Goal: Task Accomplishment & Management: Use online tool/utility

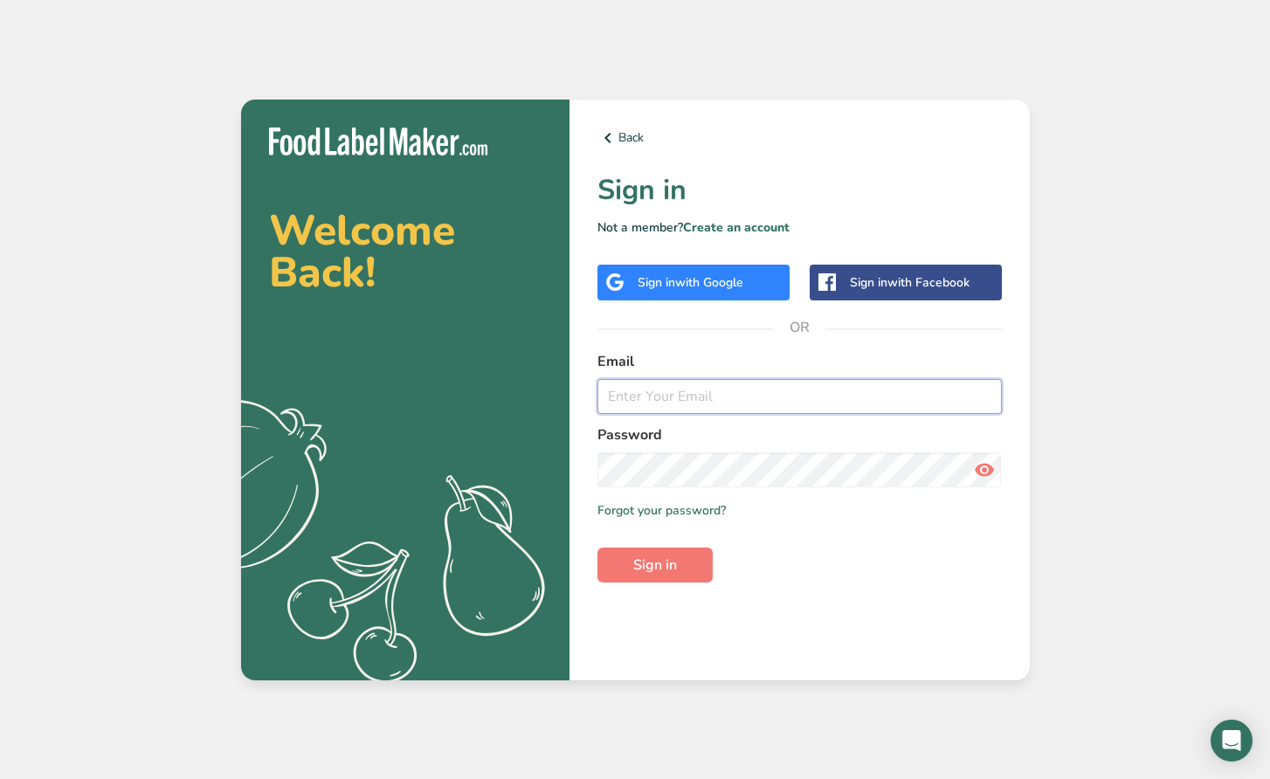
type input "[PERSON_NAME][EMAIL_ADDRESS][DOMAIN_NAME]"
click at [654, 564] on button "Sign in" at bounding box center [654, 565] width 115 height 35
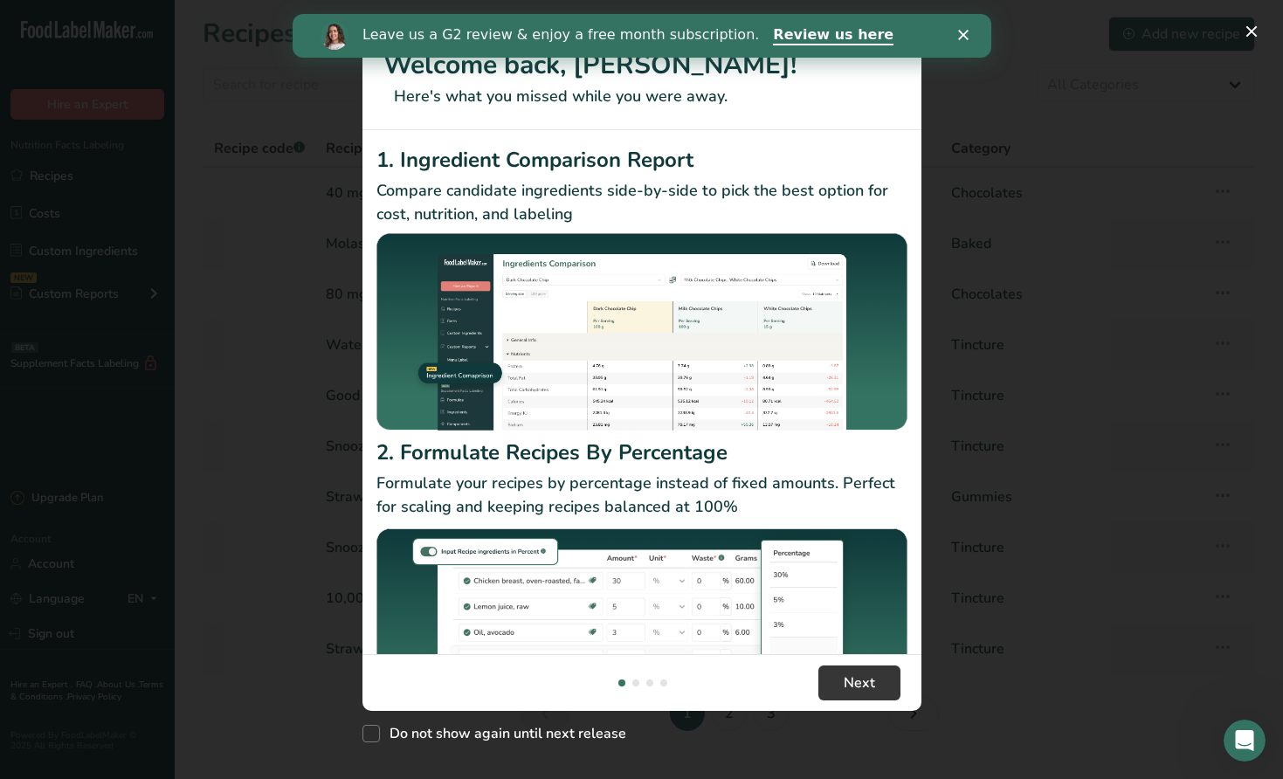
click at [961, 38] on icon "Close" at bounding box center [962, 35] width 10 height 10
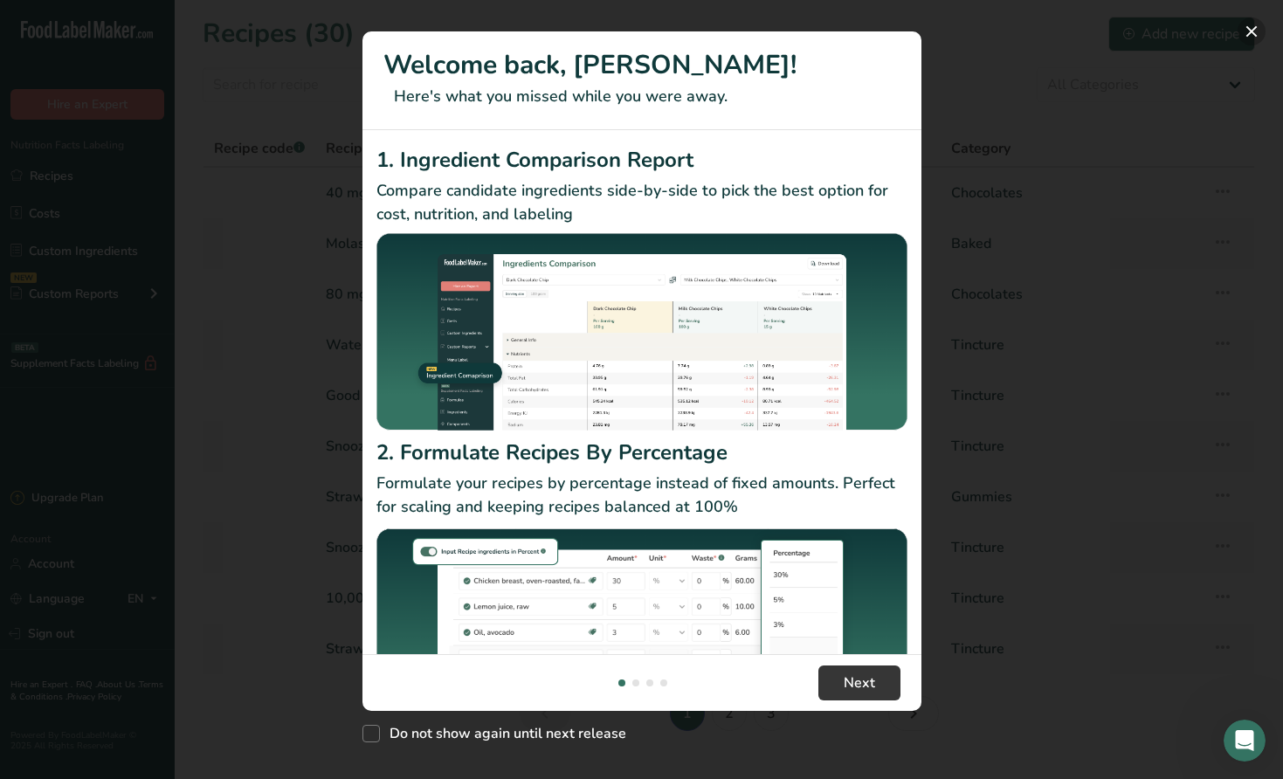
click at [1247, 31] on button "New Features" at bounding box center [1251, 31] width 28 height 28
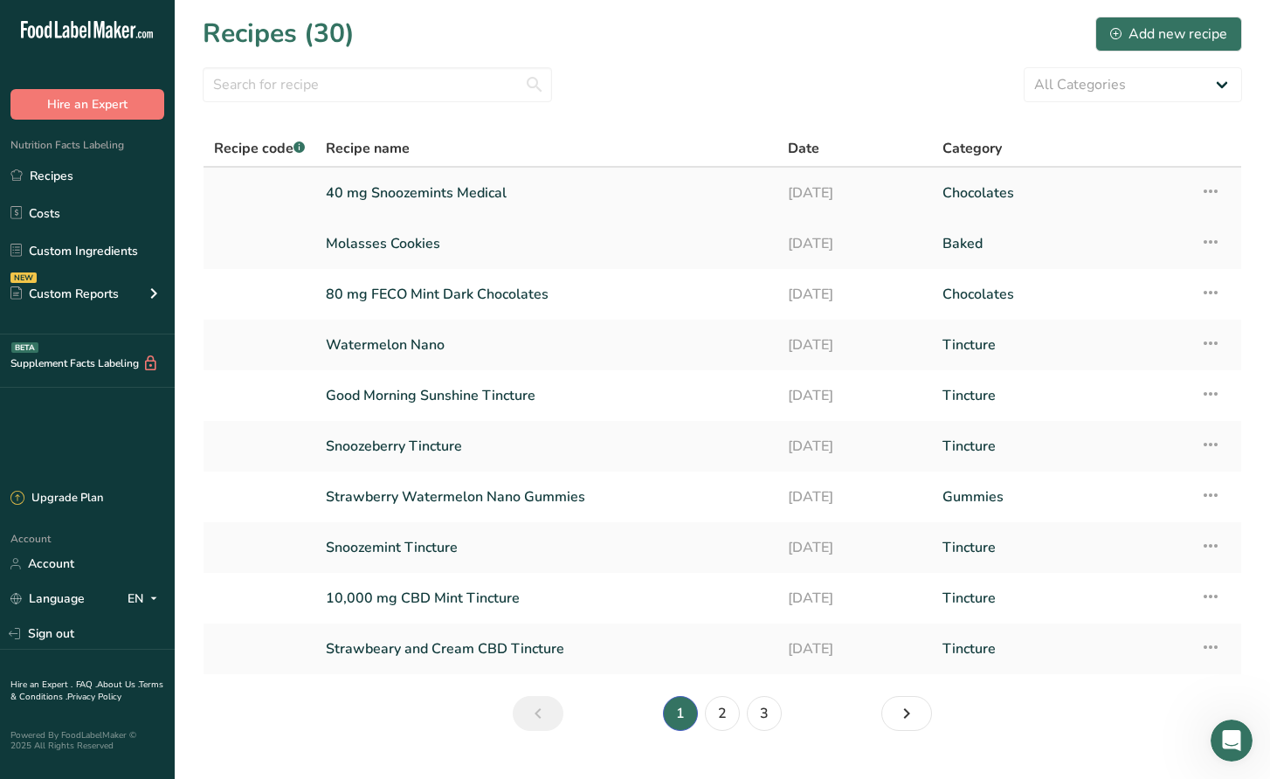
click at [568, 196] on link "40 mg Snoozemints Medical" at bounding box center [546, 193] width 441 height 37
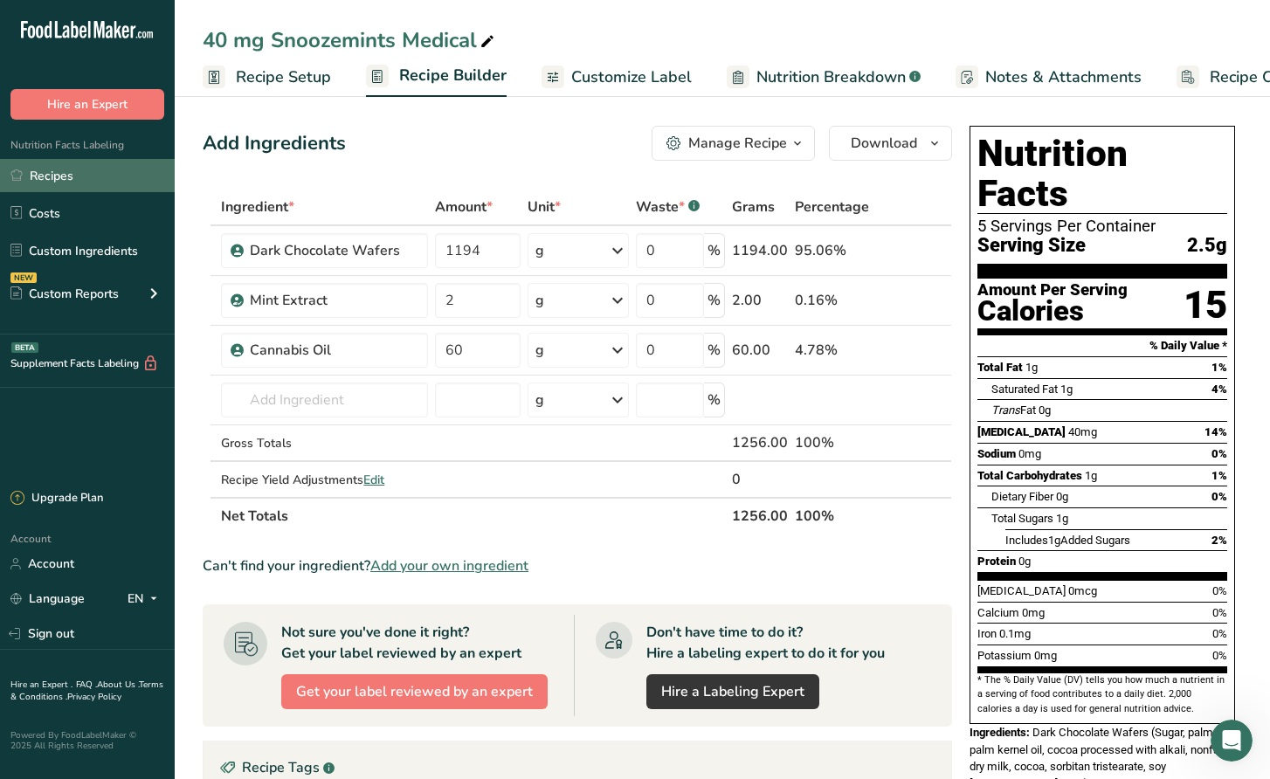
click at [83, 178] on link "Recipes" at bounding box center [87, 175] width 175 height 33
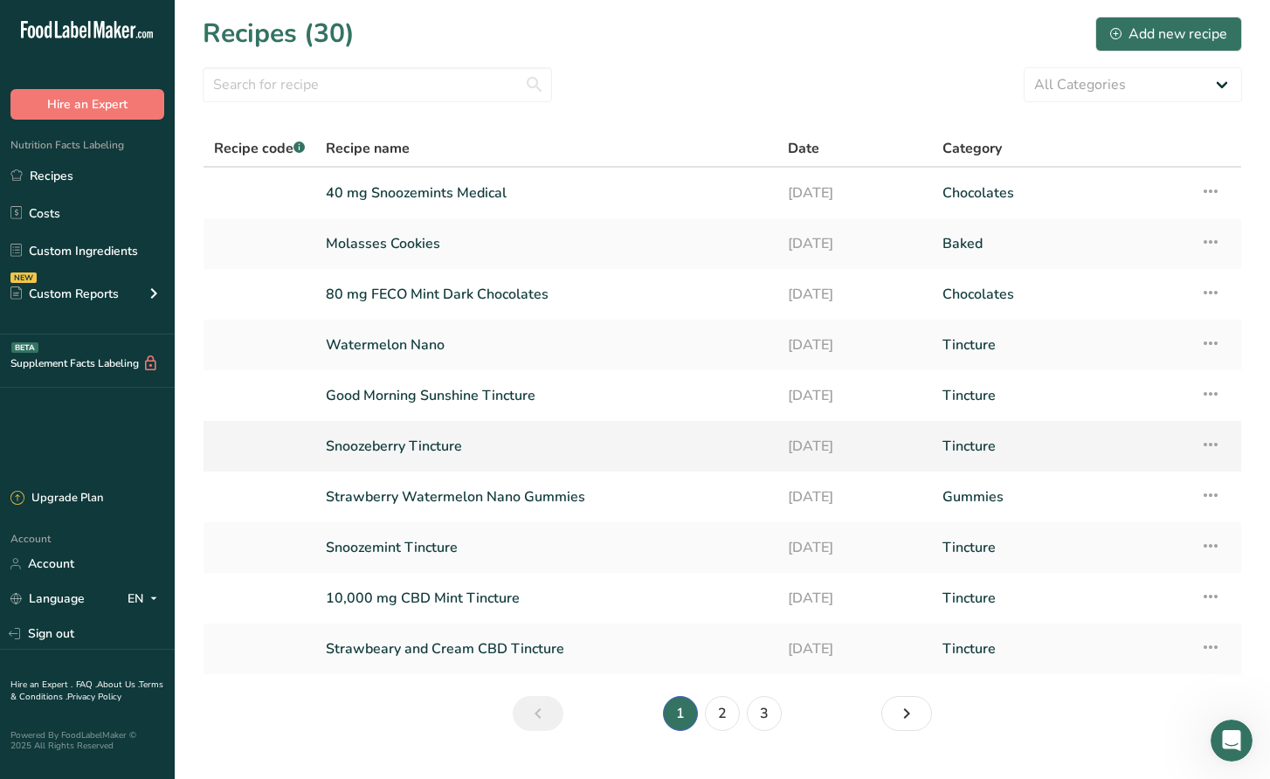
click at [506, 455] on link "Snoozeberry Tincture" at bounding box center [546, 446] width 441 height 37
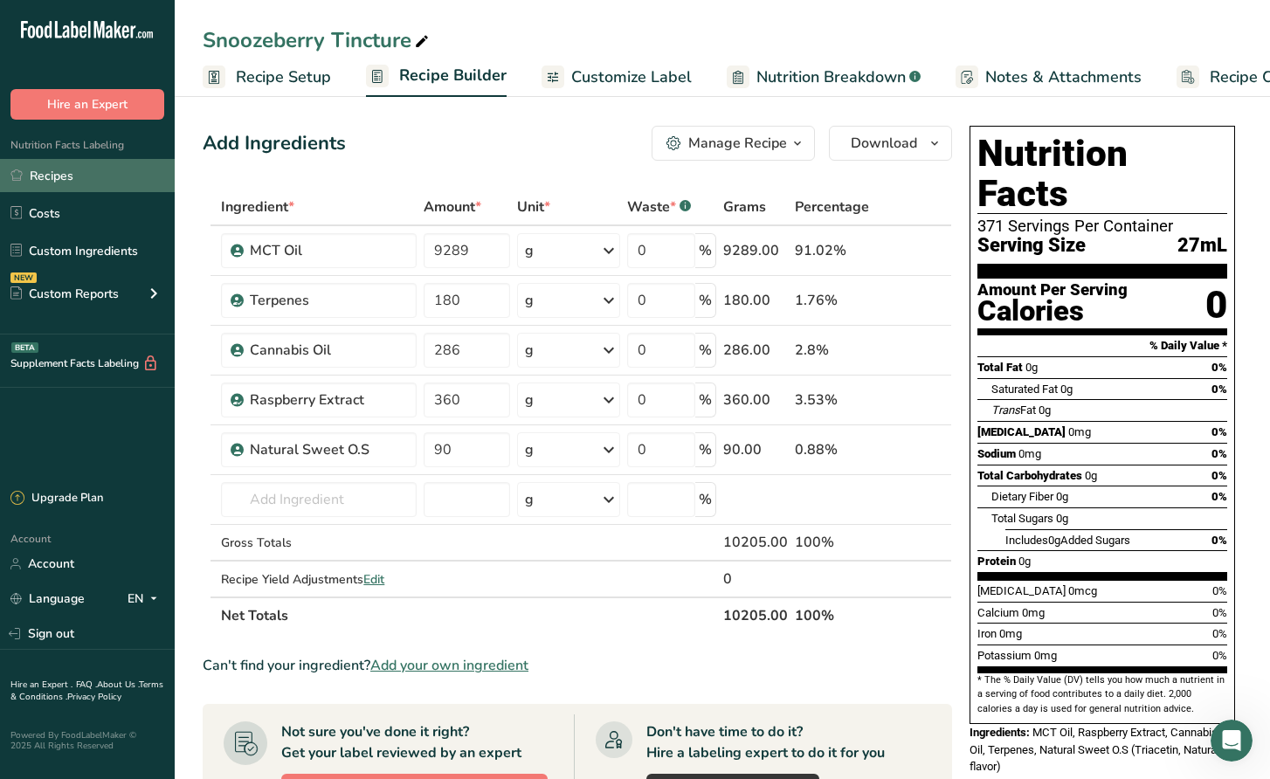
click at [64, 176] on link "Recipes" at bounding box center [87, 175] width 175 height 33
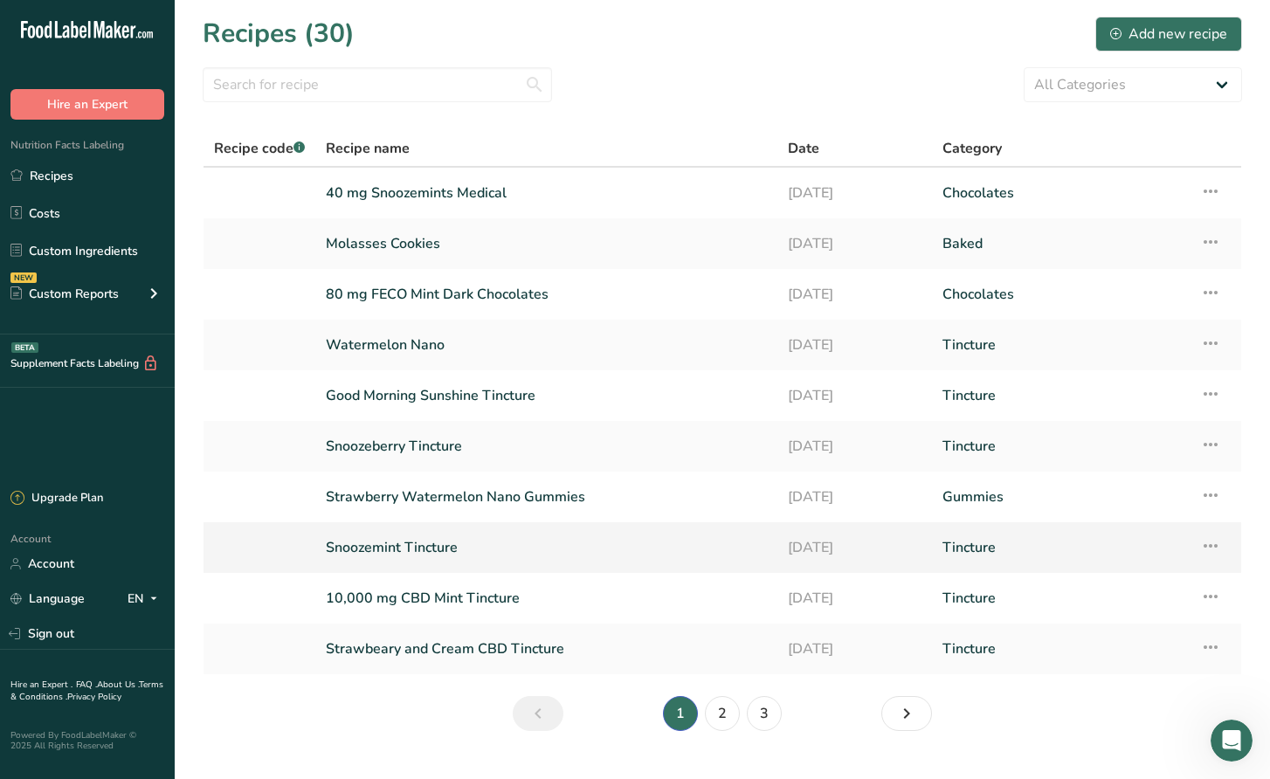
click at [513, 555] on link "Snoozemint Tincture" at bounding box center [546, 547] width 441 height 37
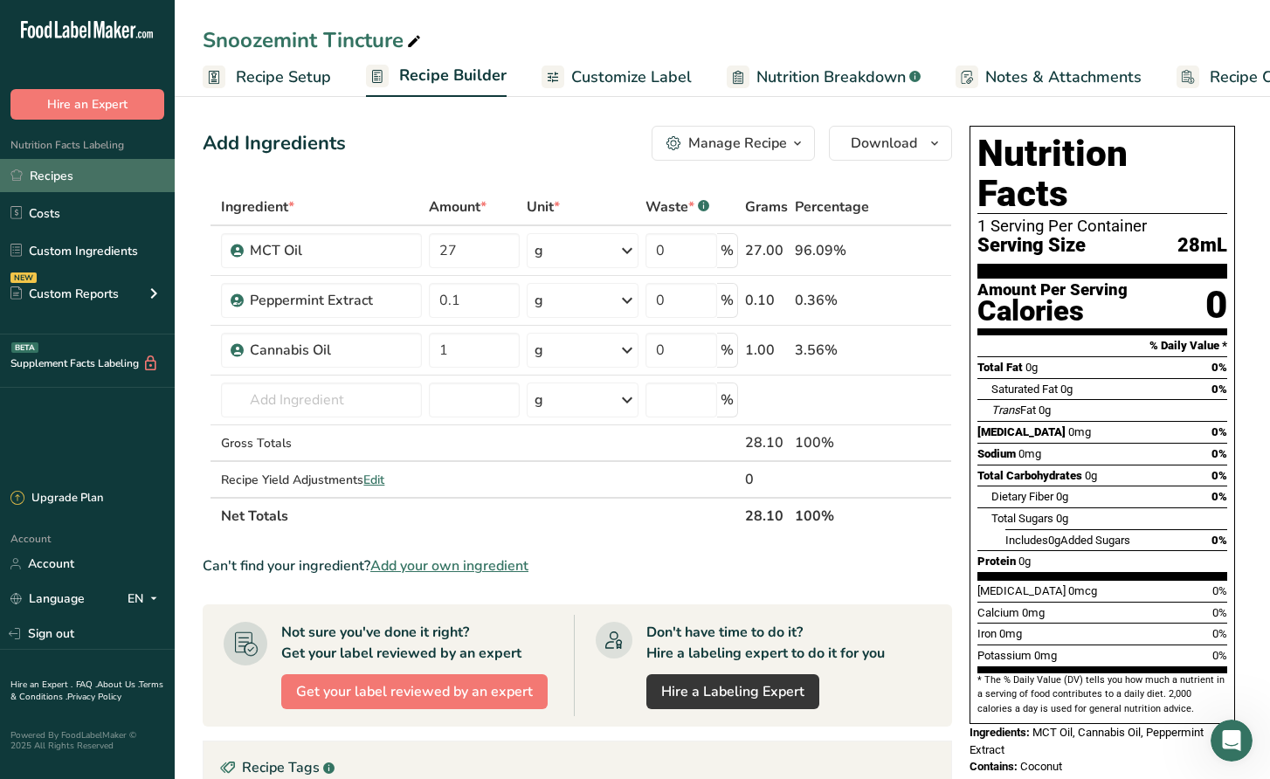
click at [93, 183] on link "Recipes" at bounding box center [87, 175] width 175 height 33
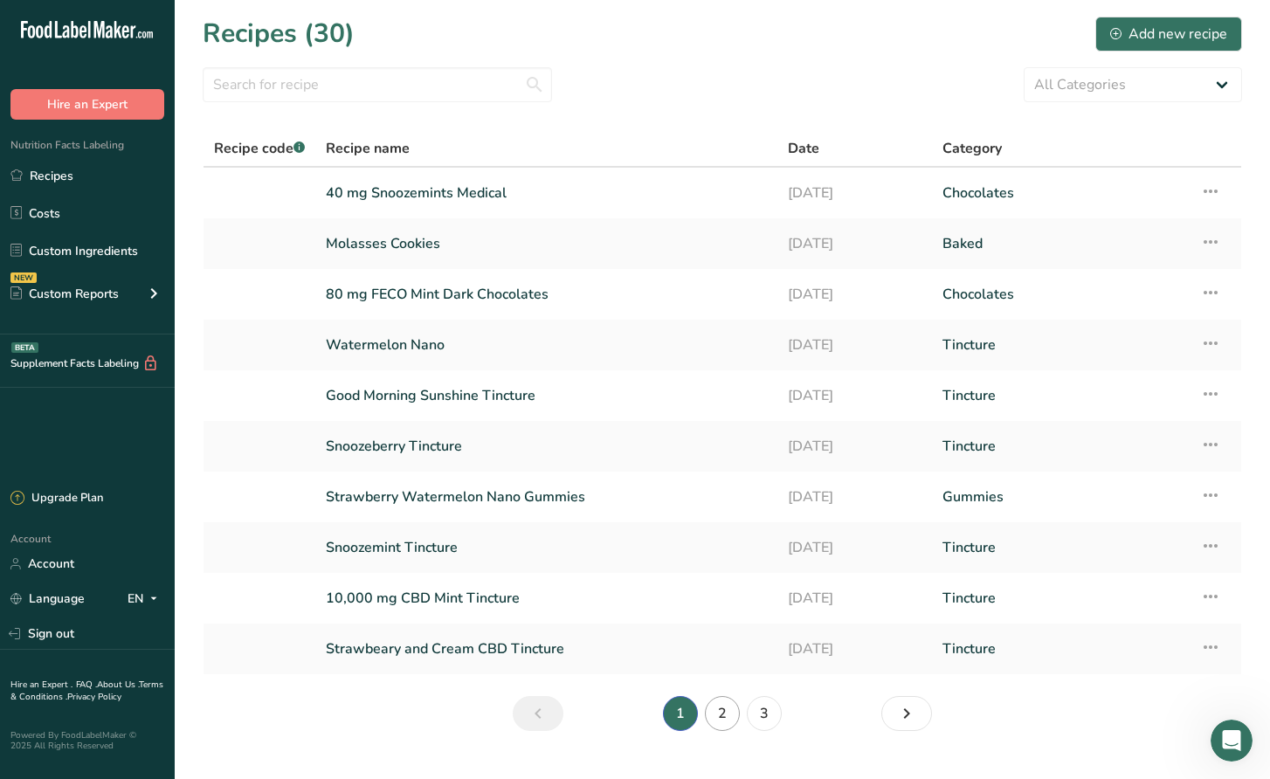
click at [723, 716] on link "2" at bounding box center [722, 713] width 35 height 35
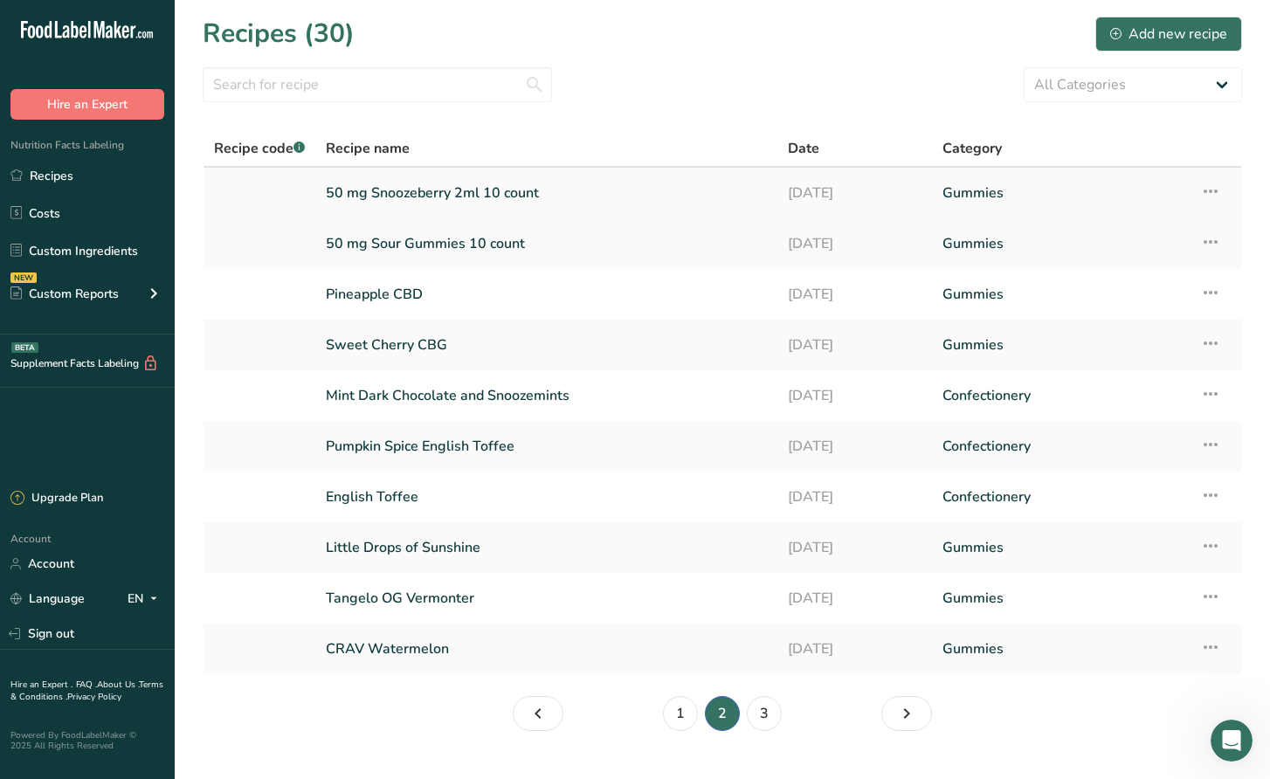
click at [565, 193] on link "50 mg Snoozeberry 2ml 10 count" at bounding box center [546, 193] width 441 height 37
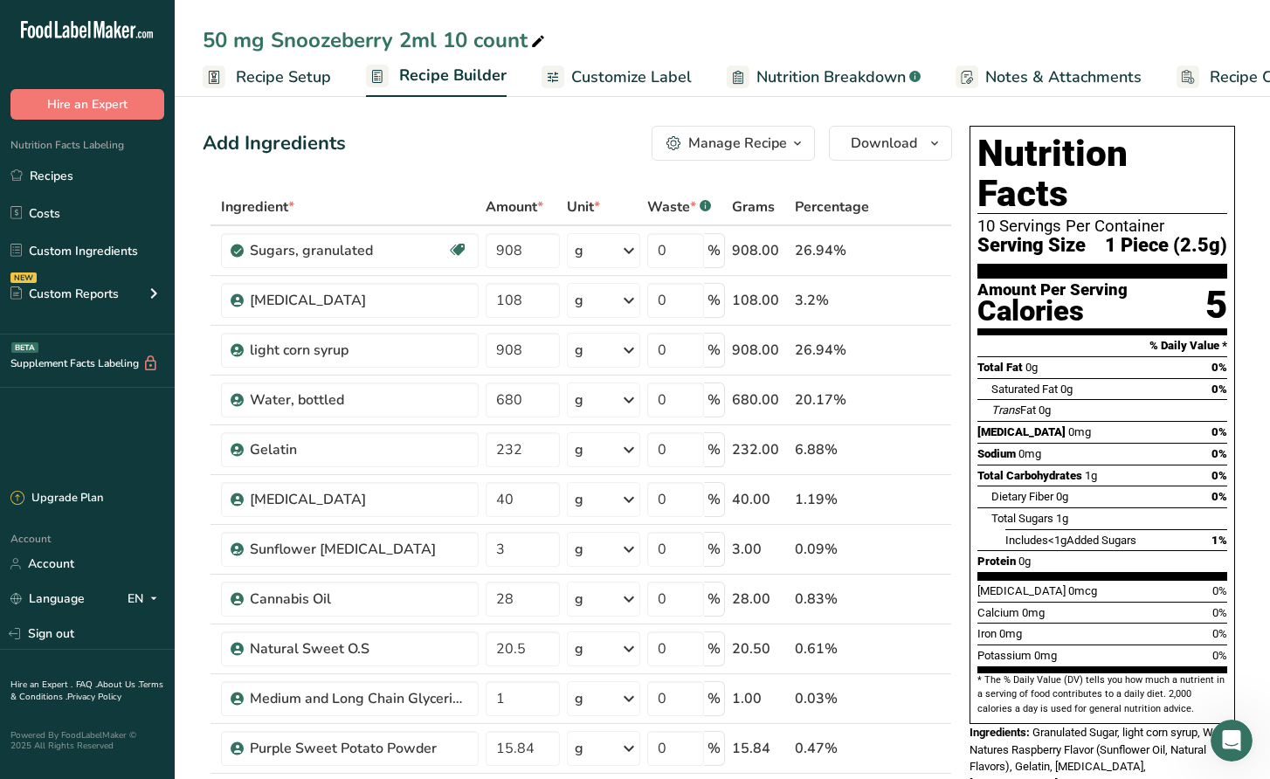
click at [624, 86] on span "Customize Label" at bounding box center [631, 77] width 121 height 24
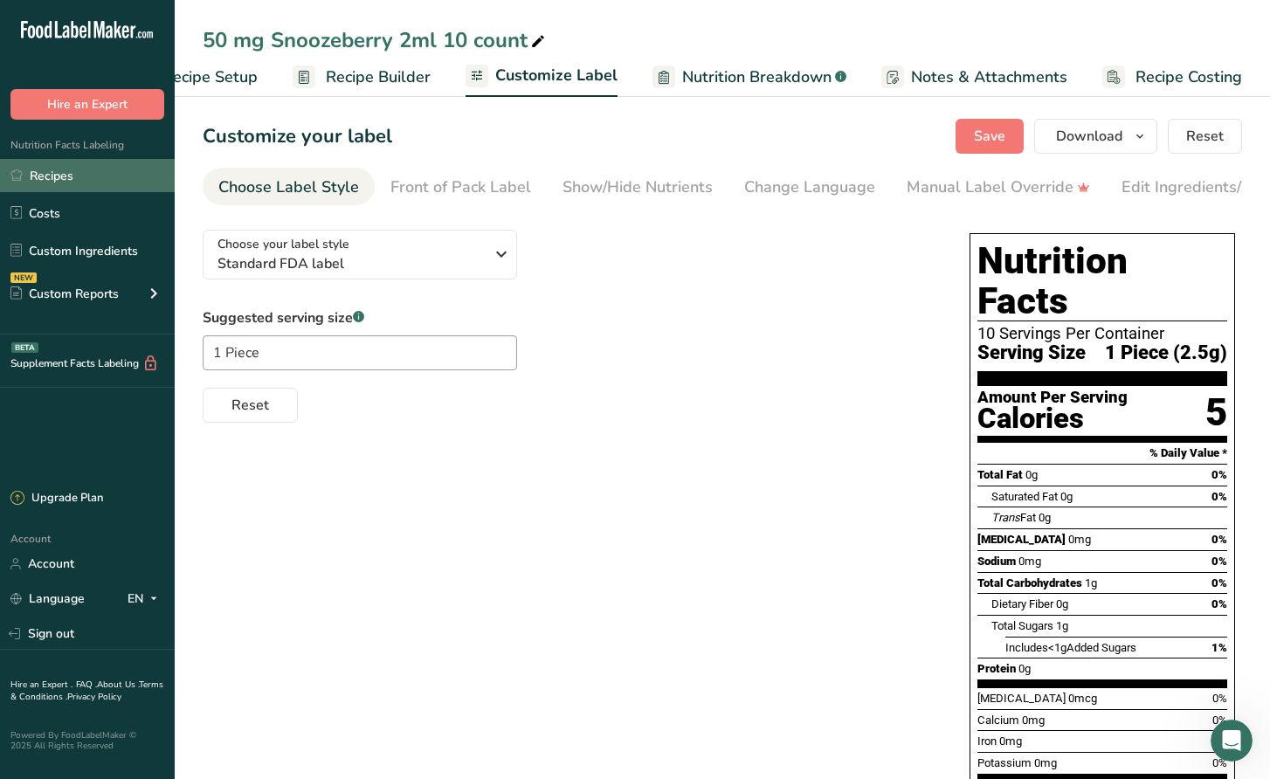
click at [84, 181] on link "Recipes" at bounding box center [87, 175] width 175 height 33
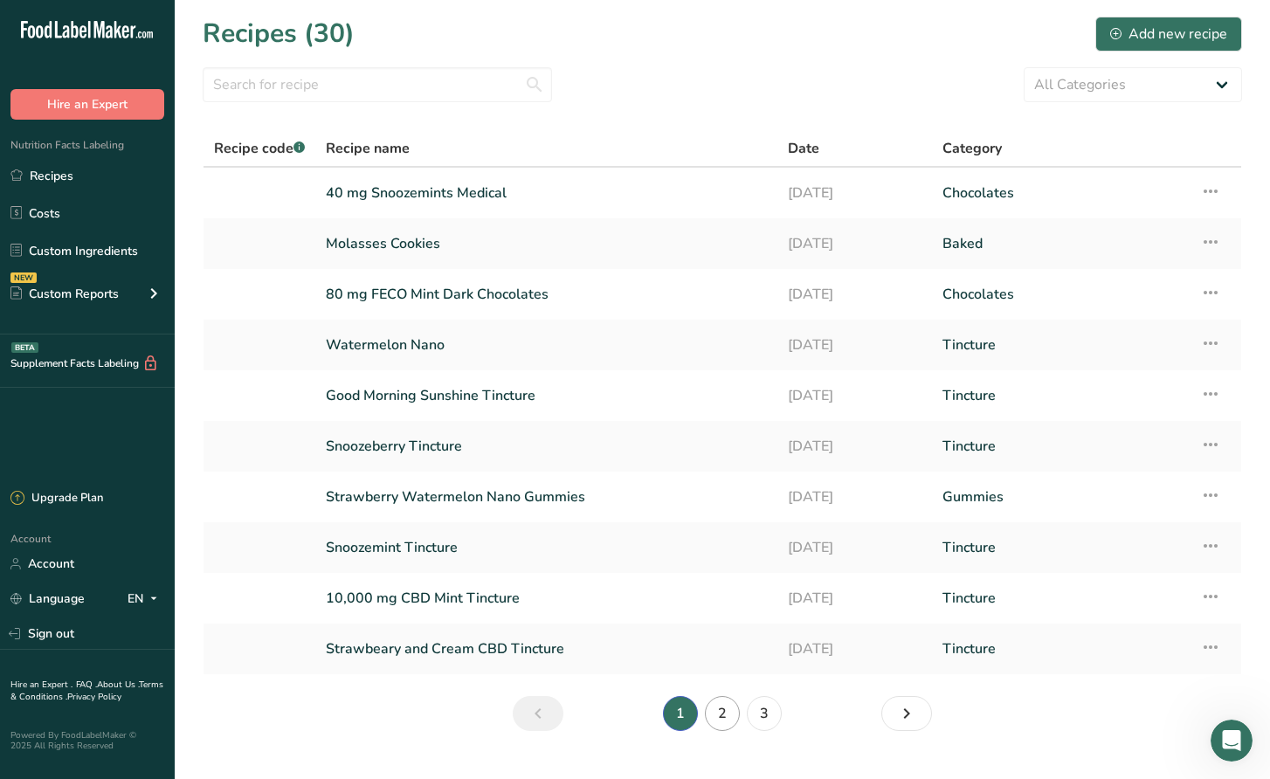
click at [731, 720] on link "2" at bounding box center [722, 713] width 35 height 35
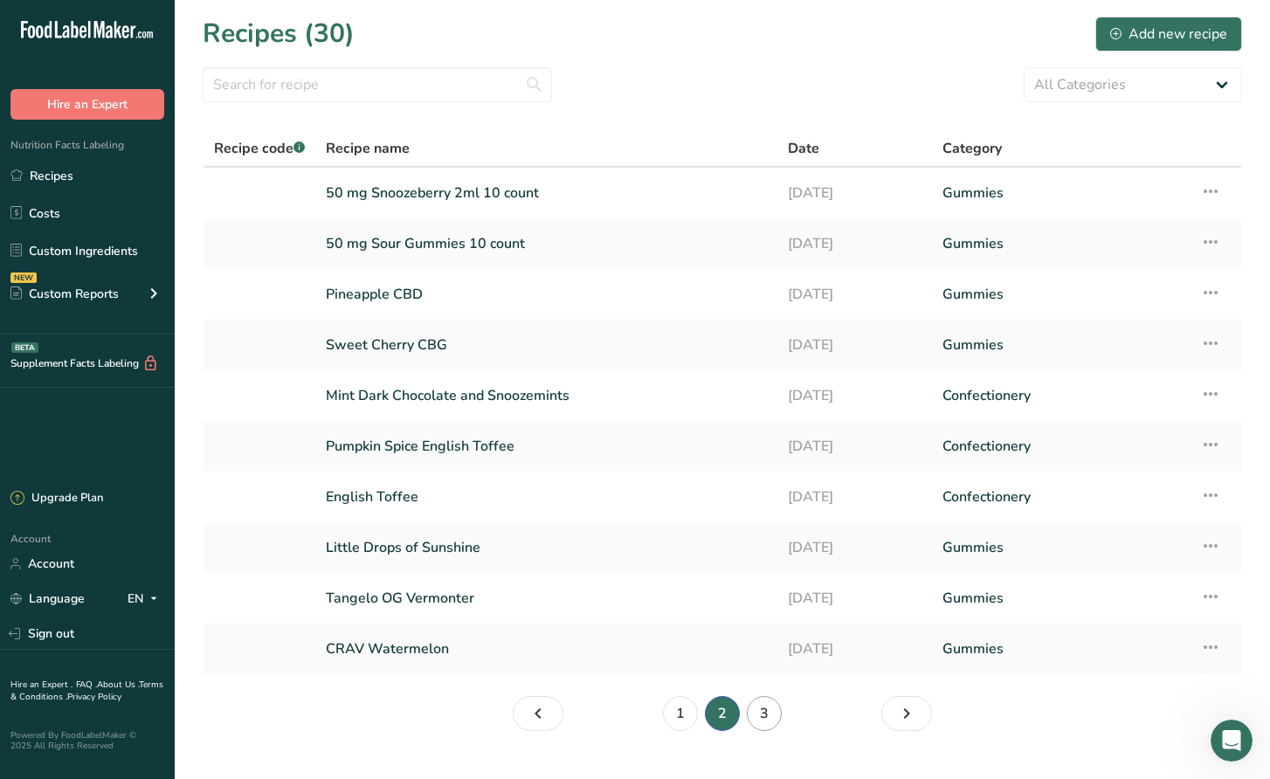
click at [770, 717] on link "3" at bounding box center [764, 713] width 35 height 35
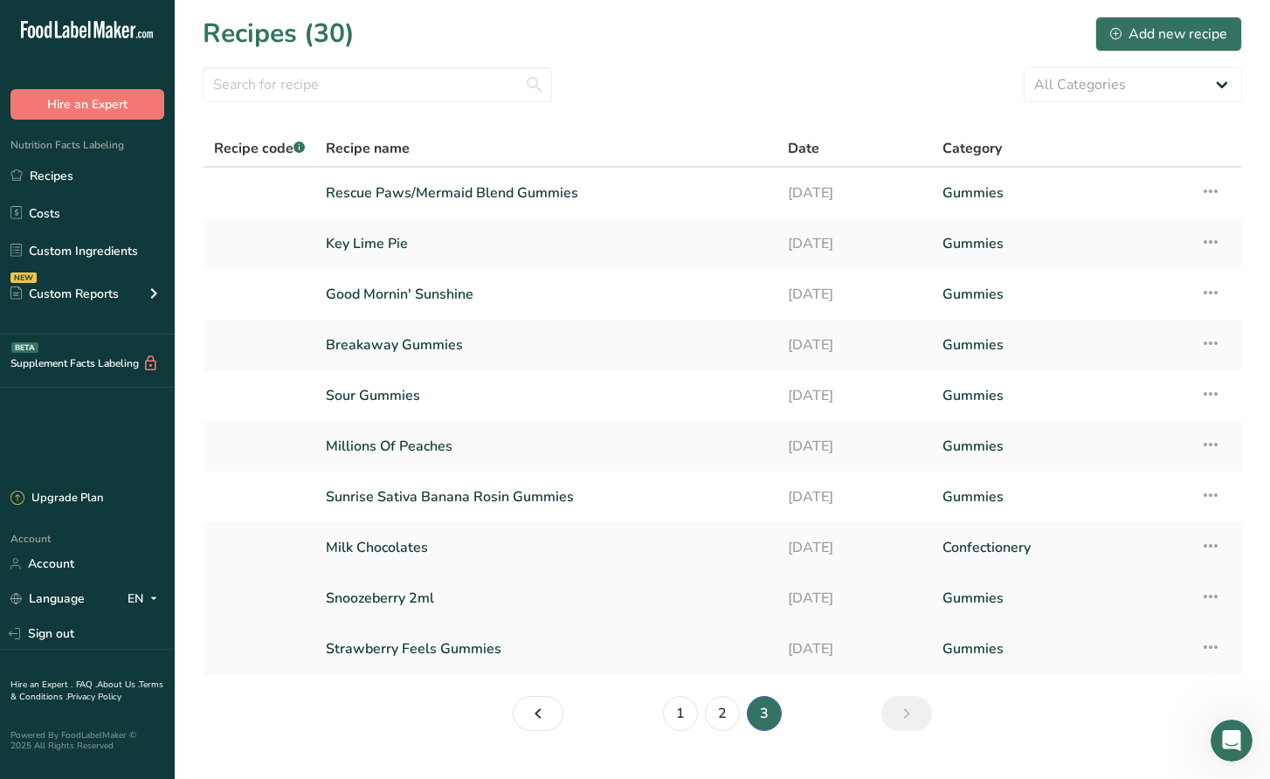
click at [487, 607] on link "Snoozeberry 2ml" at bounding box center [546, 598] width 441 height 37
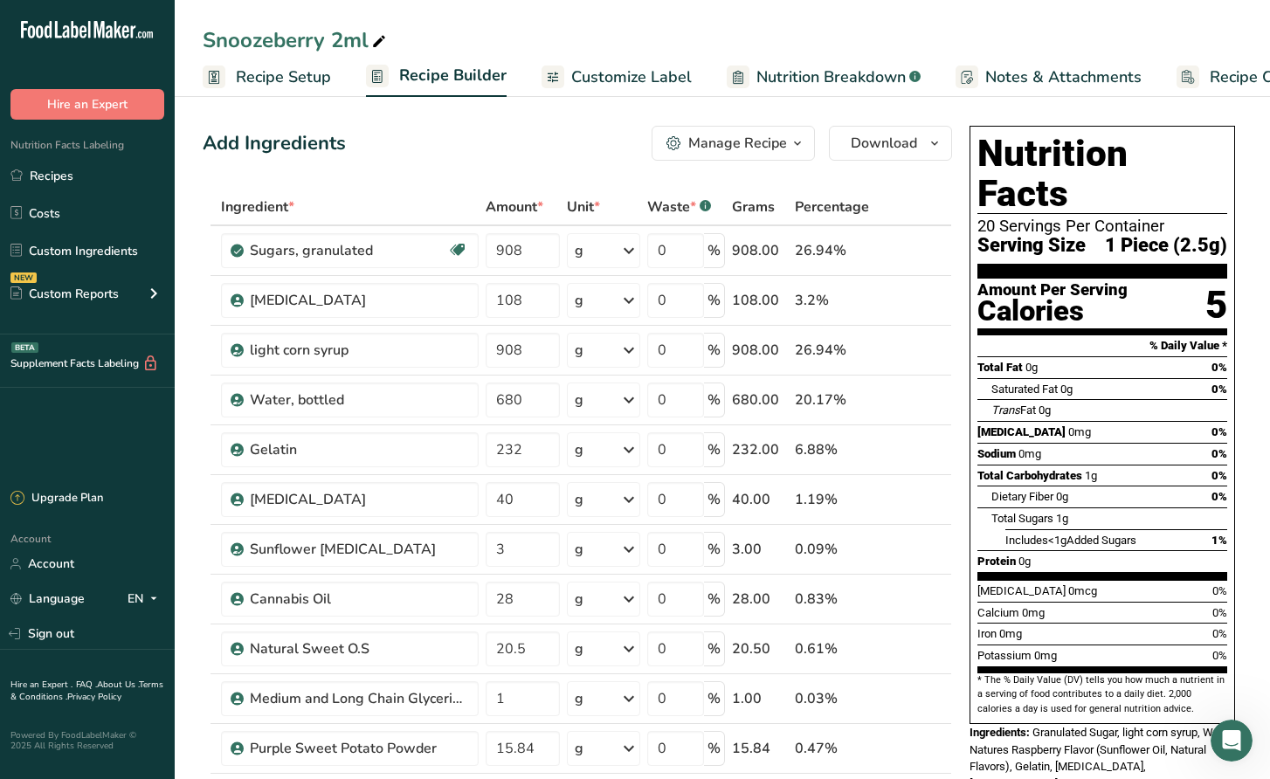
click at [638, 78] on span "Customize Label" at bounding box center [631, 77] width 121 height 24
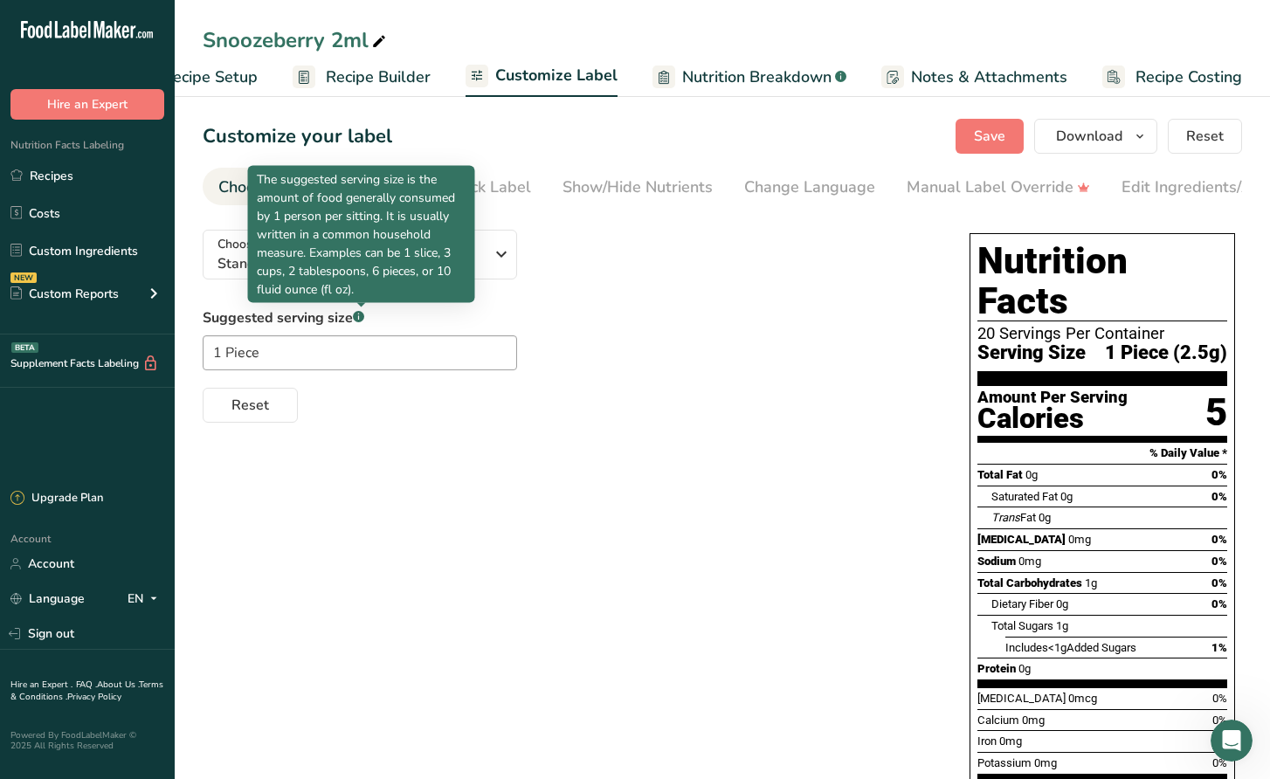
click at [395, 256] on p "The suggested serving size is the amount of food generally consumed by 1 person…" at bounding box center [362, 234] width 210 height 128
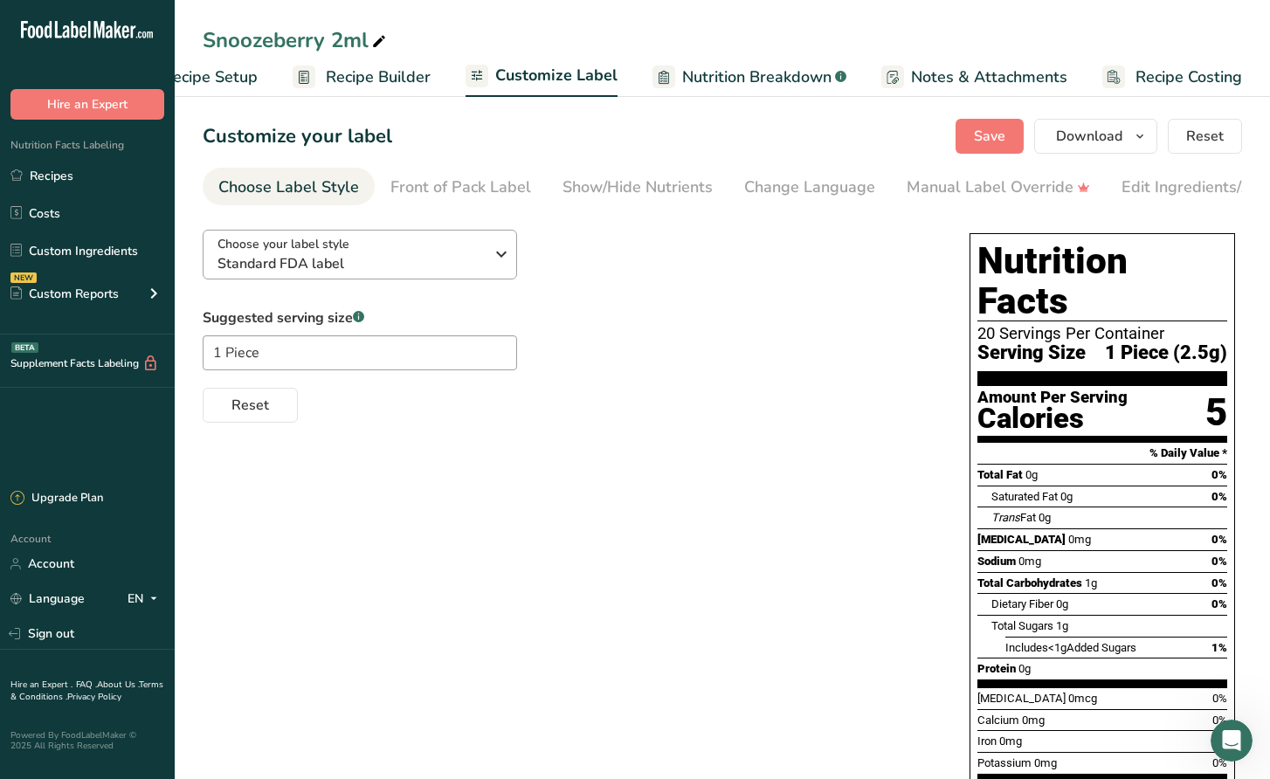
click at [451, 255] on span "Standard FDA label" at bounding box center [350, 263] width 266 height 21
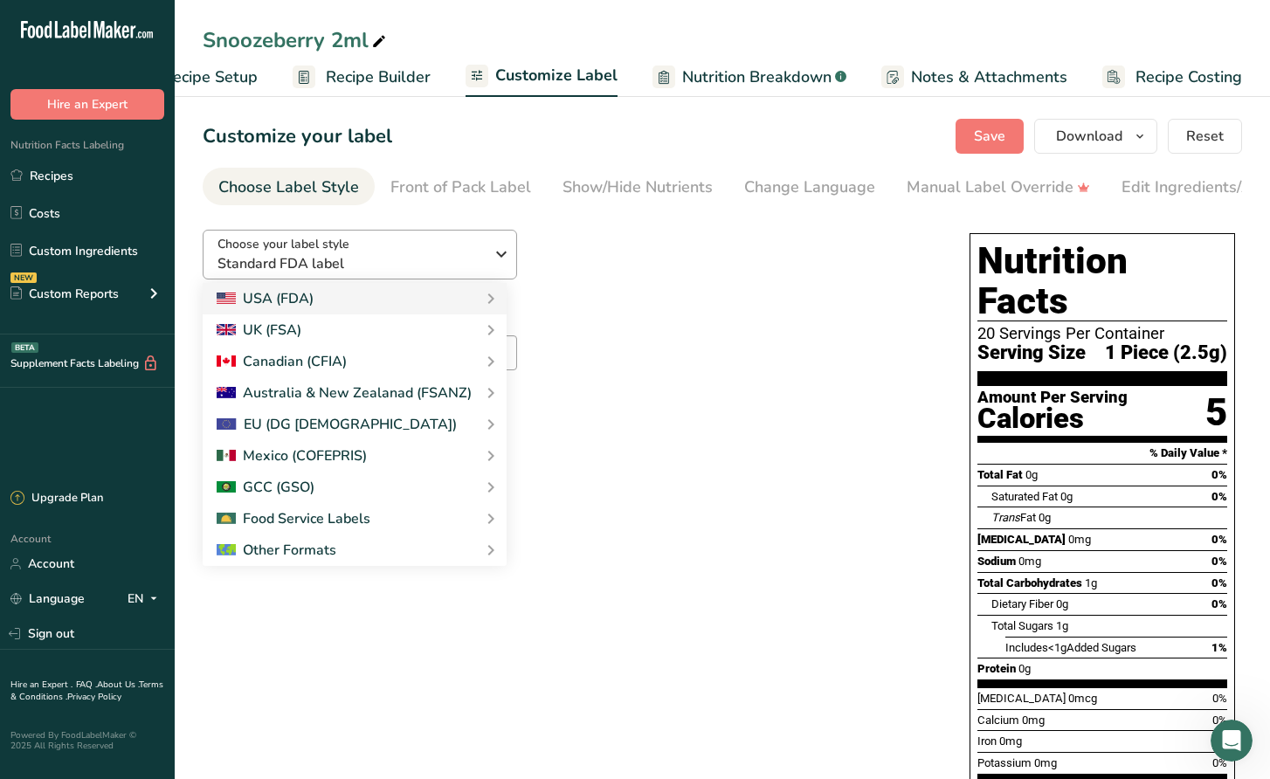
click at [451, 255] on span "Standard FDA label" at bounding box center [350, 263] width 266 height 21
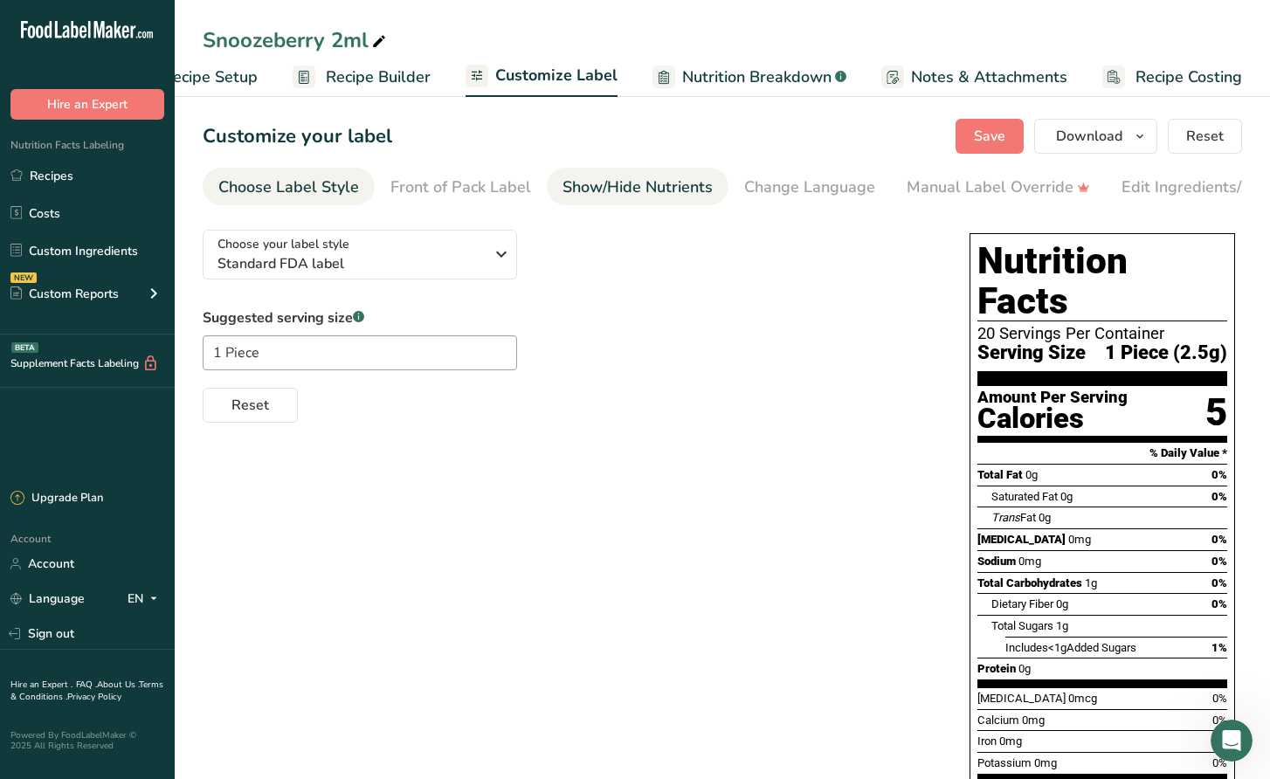
click at [663, 188] on div "Show/Hide Nutrients" at bounding box center [637, 188] width 150 height 24
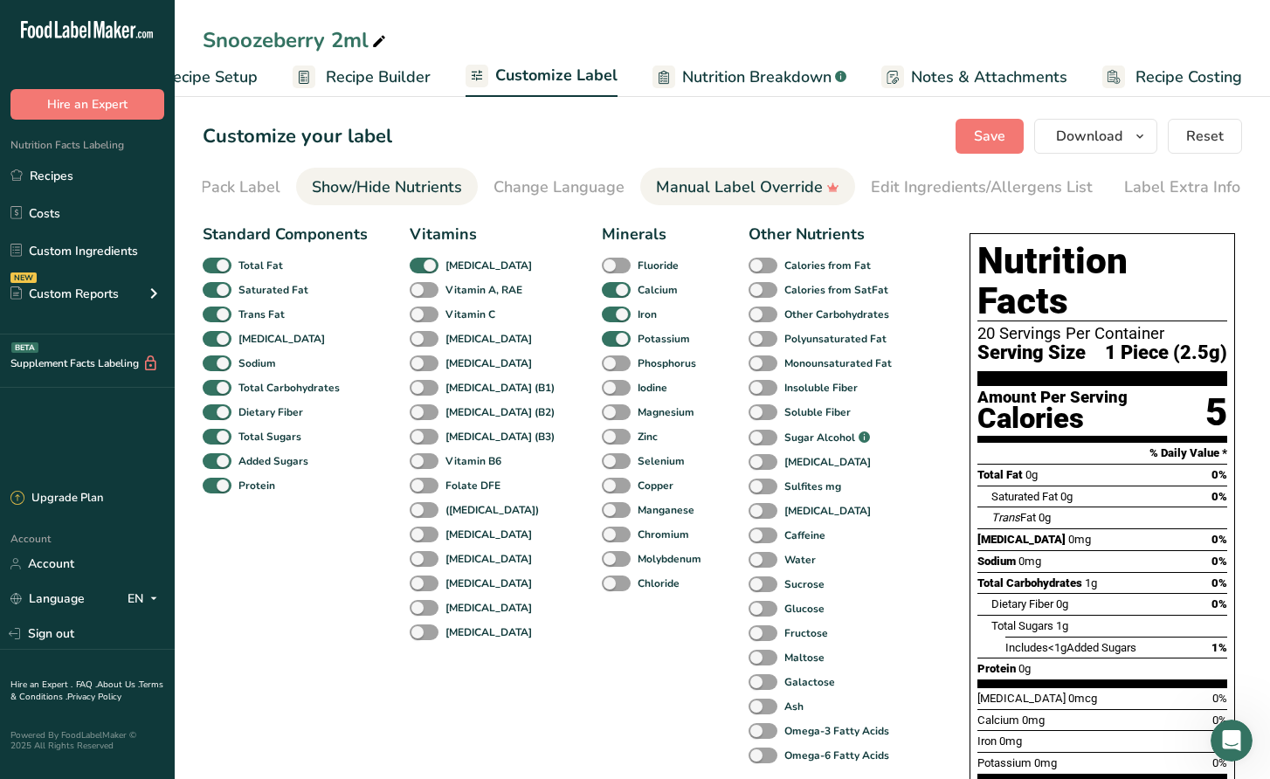
click at [709, 189] on div "Manual Label Override" at bounding box center [747, 188] width 183 height 24
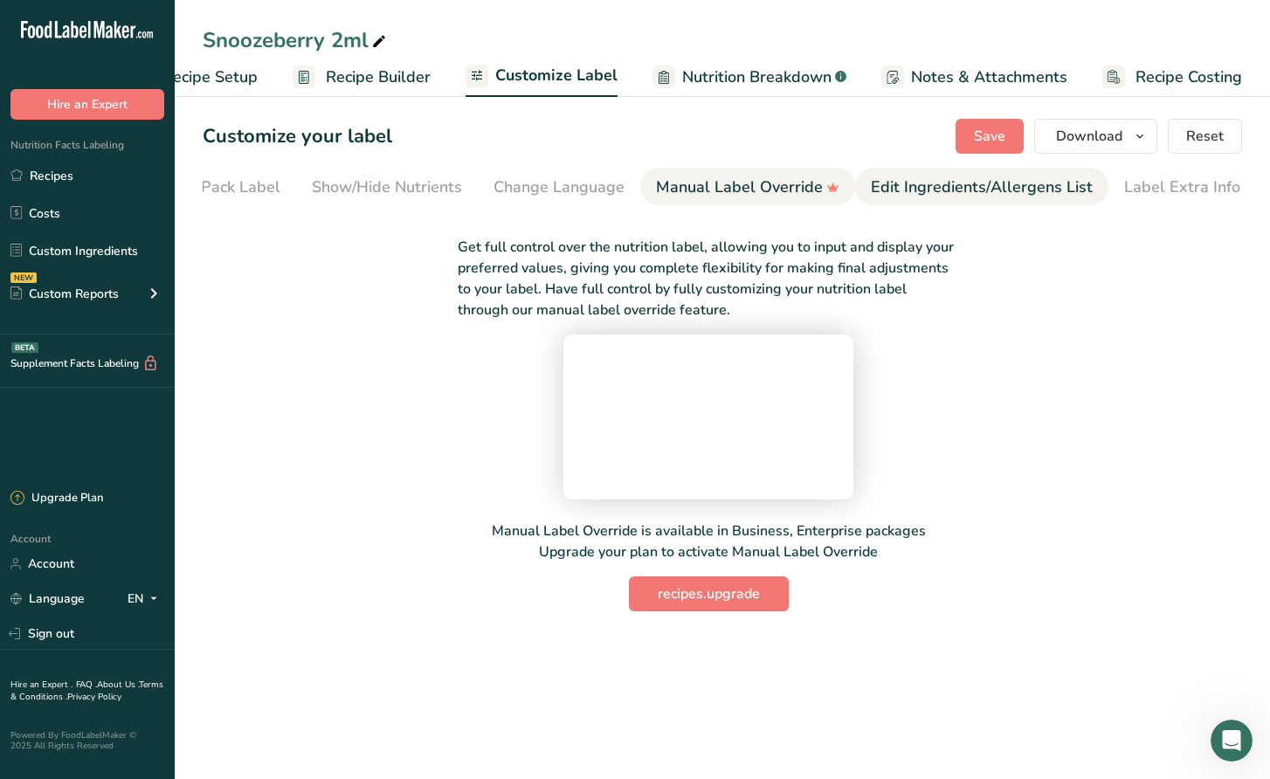
click at [1010, 199] on link "Edit Ingredients/Allergens List" at bounding box center [982, 187] width 222 height 39
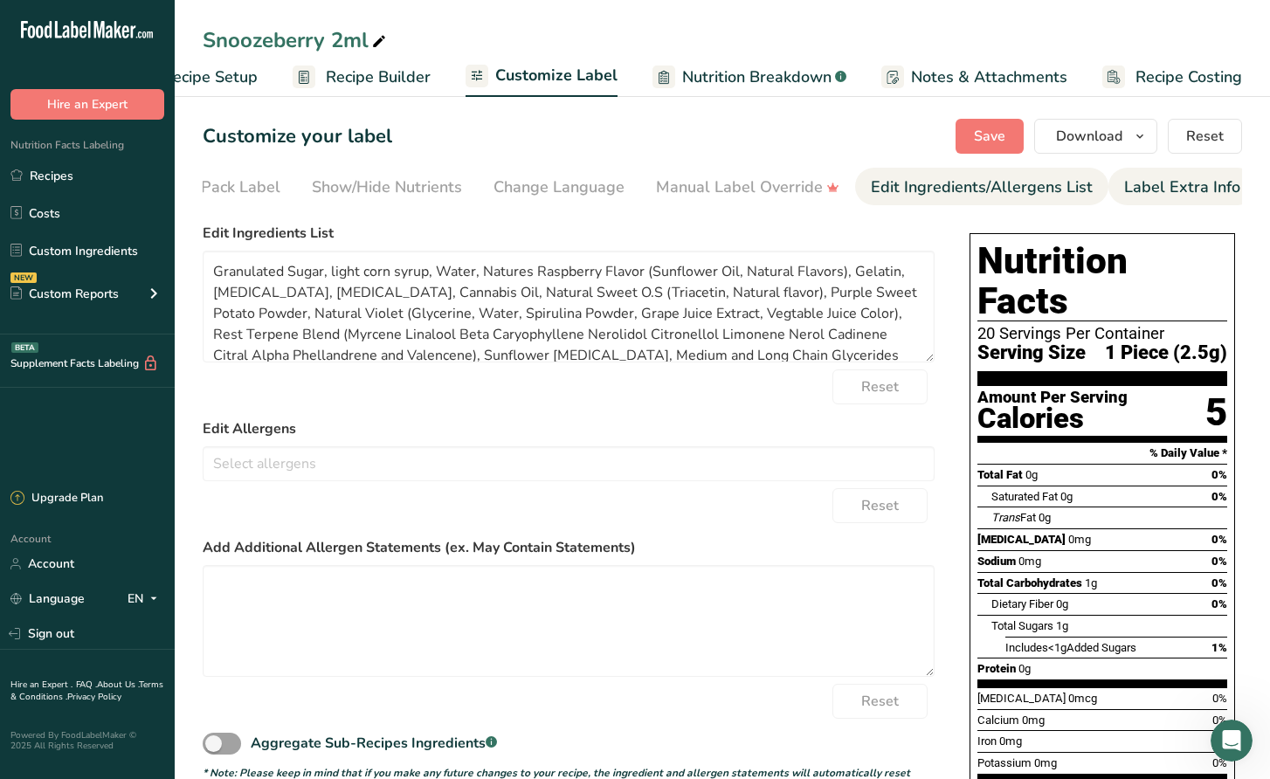
click at [1144, 189] on div "Label Extra Info" at bounding box center [1182, 188] width 116 height 24
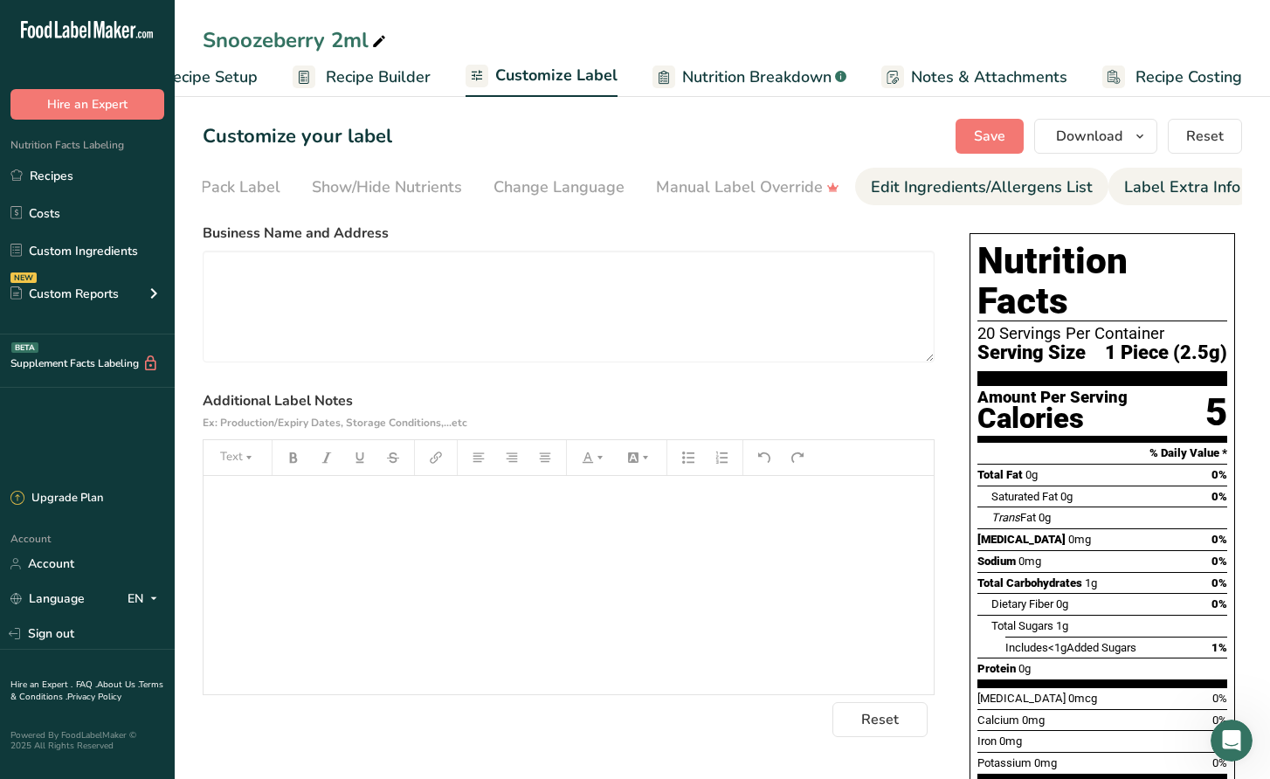
click at [962, 196] on div "Edit Ingredients/Allergens List" at bounding box center [982, 188] width 222 height 24
